Goal: Information Seeking & Learning: Learn about a topic

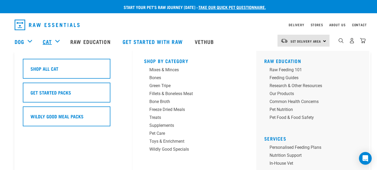
click at [50, 41] on link "Cat" at bounding box center [47, 42] width 9 height 8
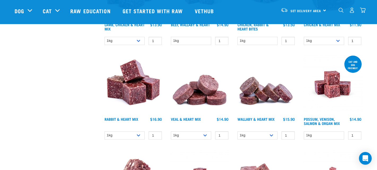
scroll to position [341, 0]
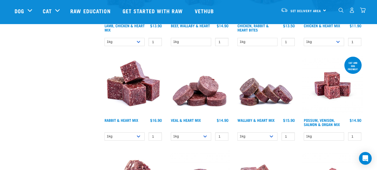
click at [130, 85] on img at bounding box center [133, 86] width 60 height 60
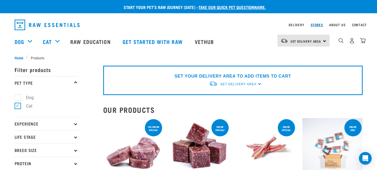
click at [317, 24] on link "Stores" at bounding box center [317, 25] width 12 height 2
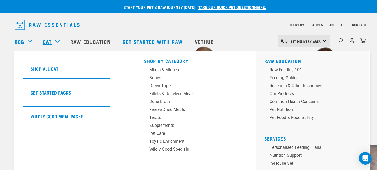
click at [47, 41] on link "Cat" at bounding box center [47, 42] width 9 height 8
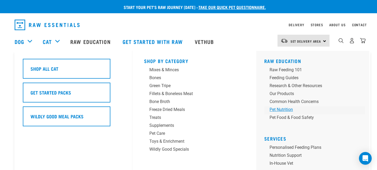
scroll to position [6, 0]
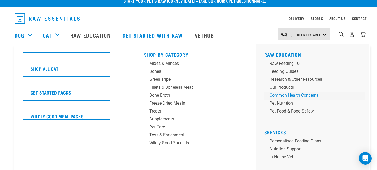
click at [288, 96] on div "Common Health Concerns" at bounding box center [311, 95] width 83 height 6
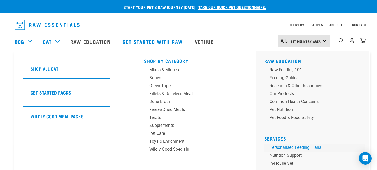
click at [284, 147] on link "Personalised Feeding Plans" at bounding box center [314, 149] width 101 height 8
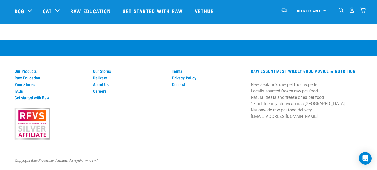
scroll to position [770, 0]
click at [178, 85] on link "Contact" at bounding box center [208, 84] width 72 height 5
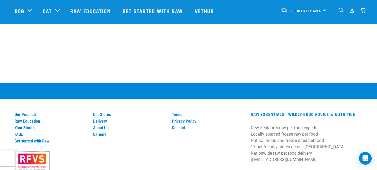
scroll to position [374, 0]
